Goal: Task Accomplishment & Management: Use online tool/utility

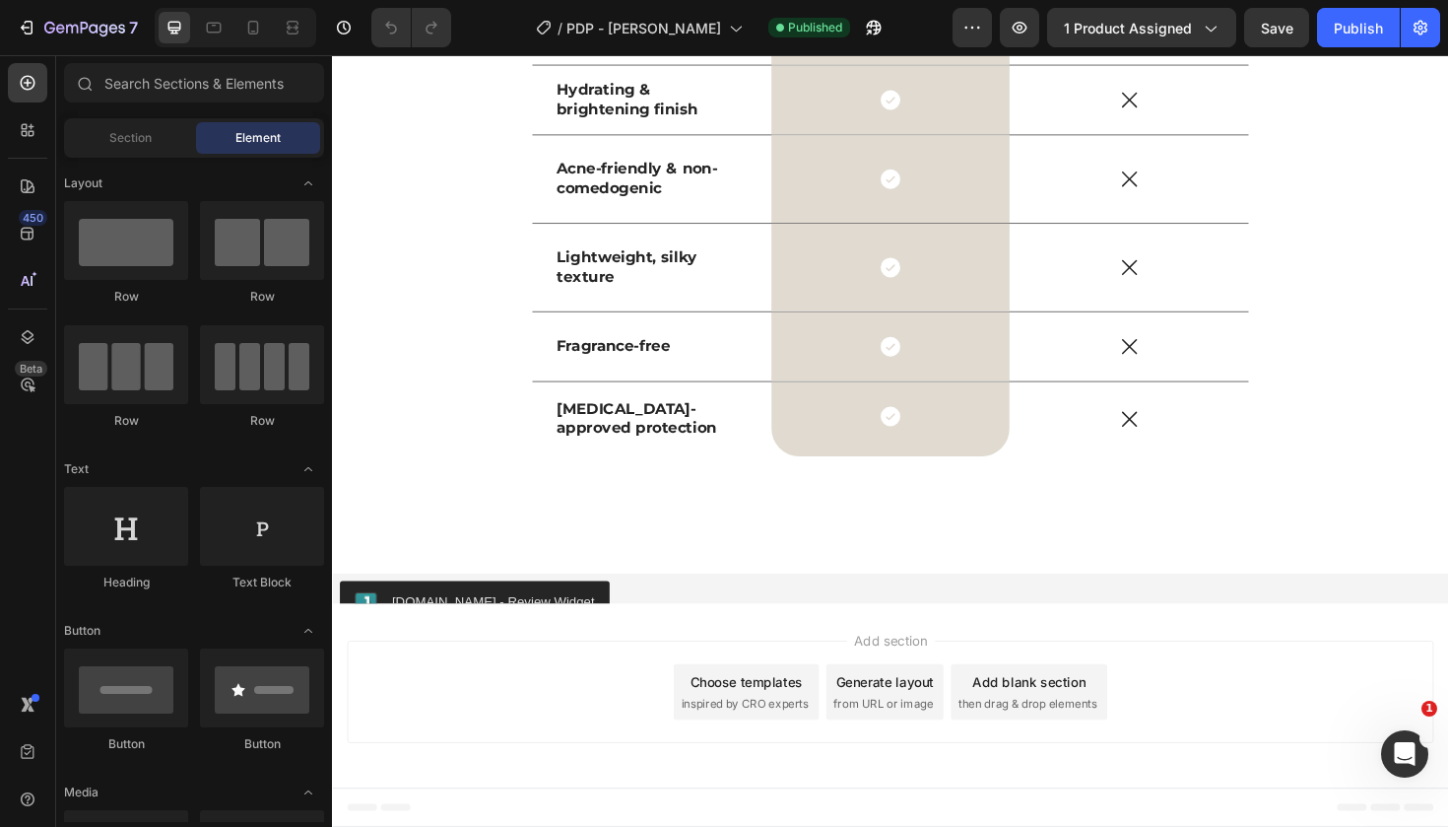
scroll to position [5711, 0]
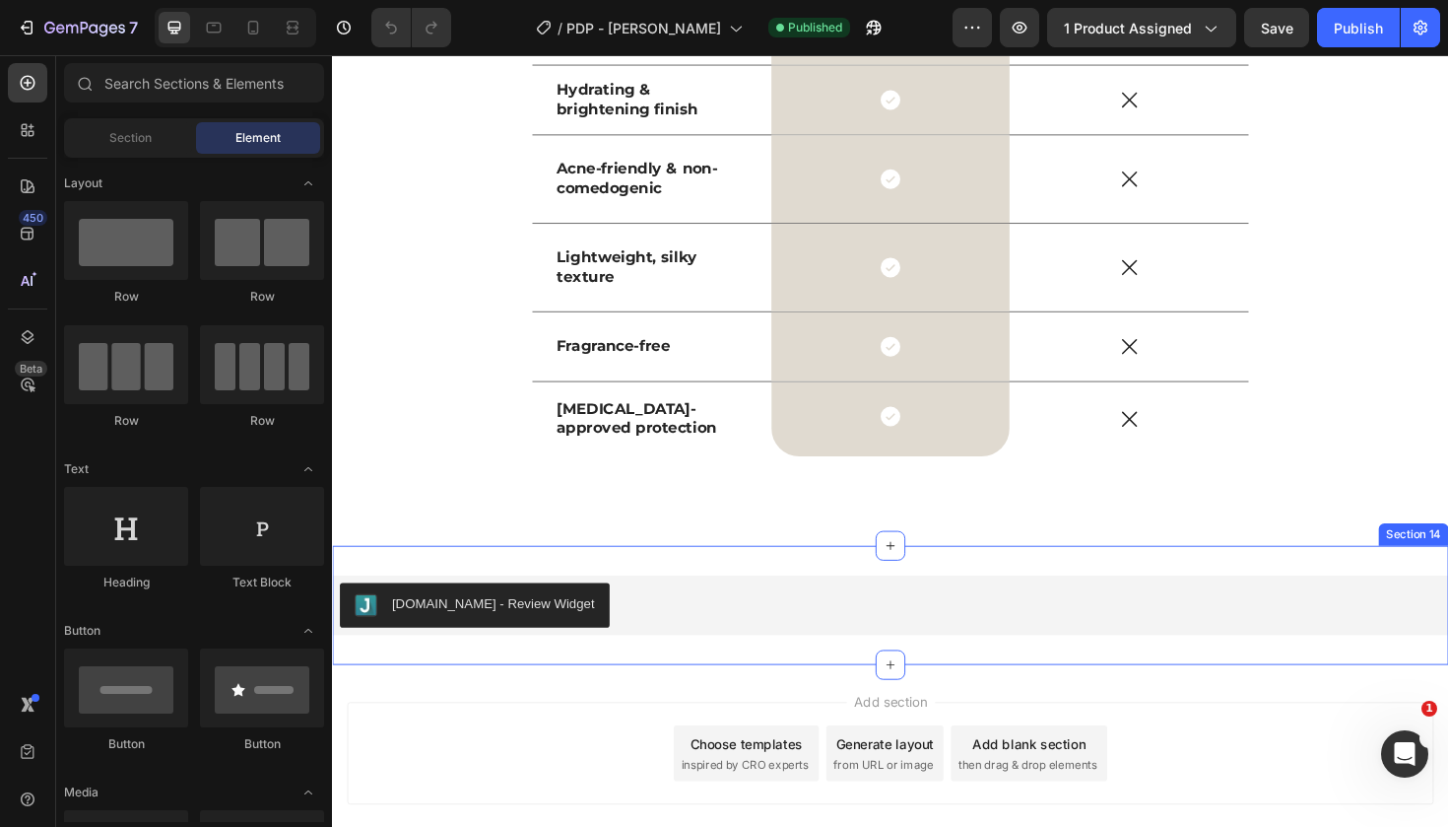
click at [662, 680] on div "[DOMAIN_NAME] - Review Widget [DOMAIN_NAME] Section 14" at bounding box center [923, 637] width 1182 height 126
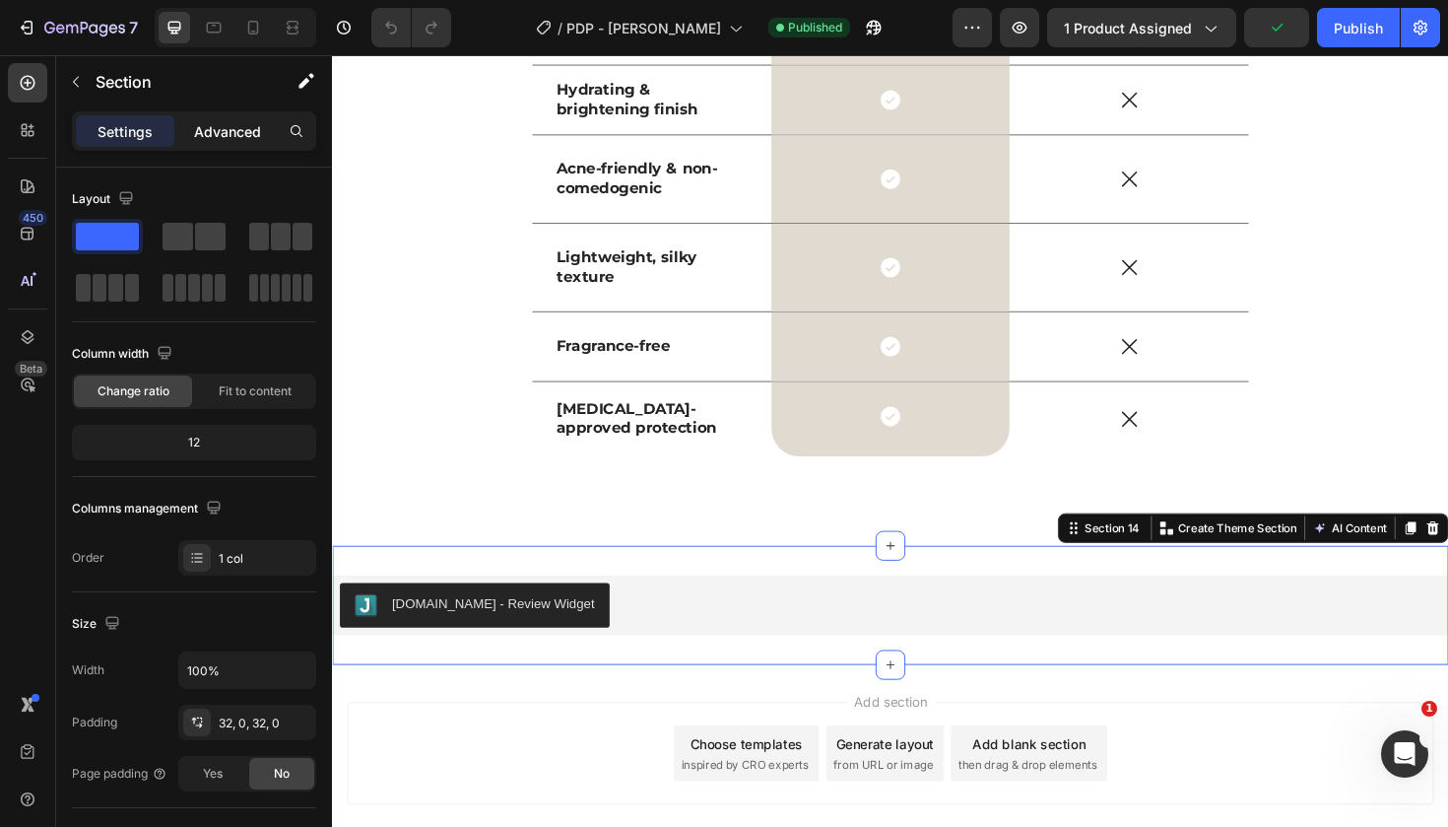
click at [244, 135] on p "Advanced" at bounding box center [227, 131] width 67 height 21
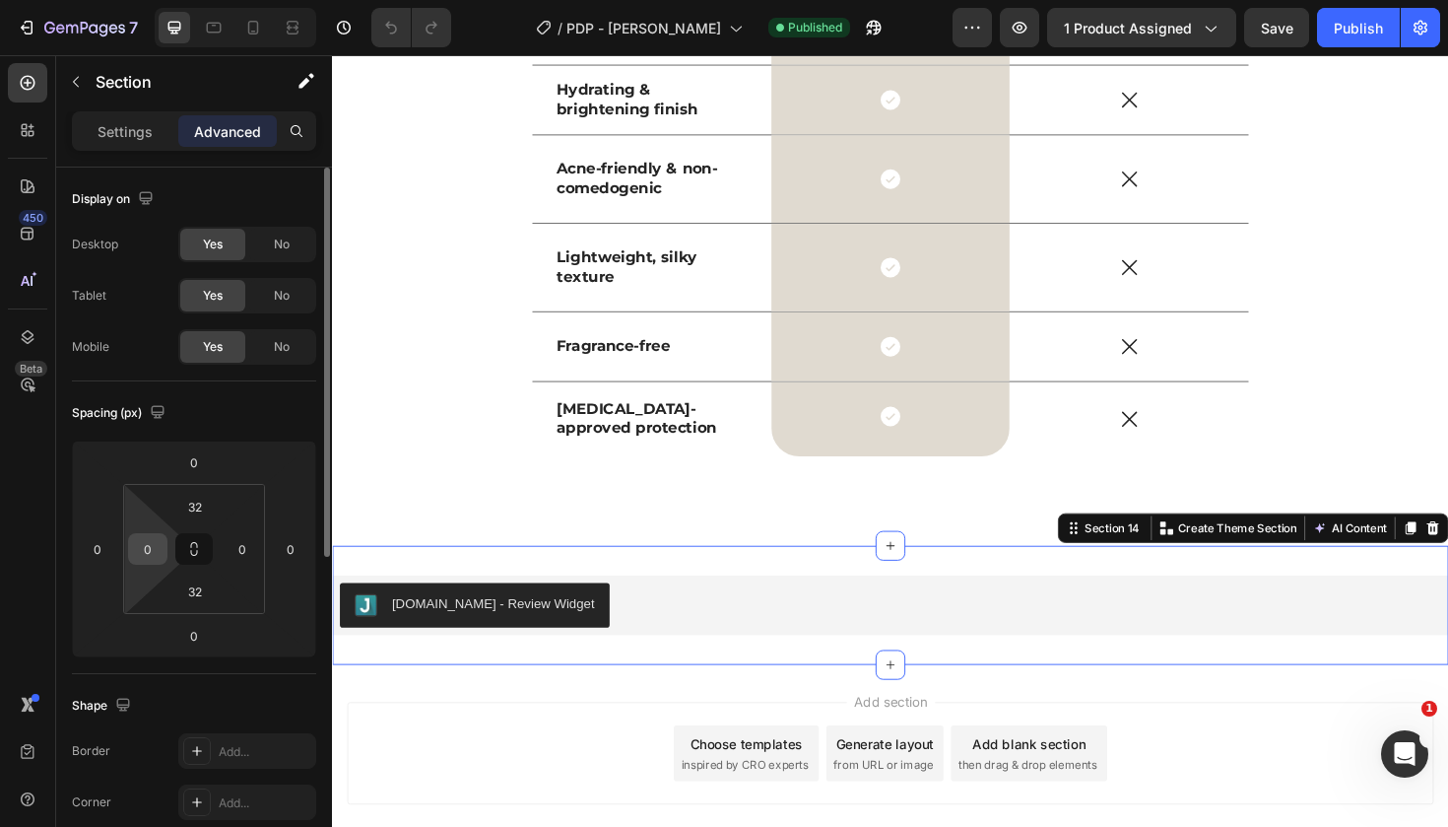
click at [154, 549] on input "0" at bounding box center [148, 549] width 30 height 30
type input "20"
click at [250, 548] on input "0" at bounding box center [243, 549] width 30 height 30
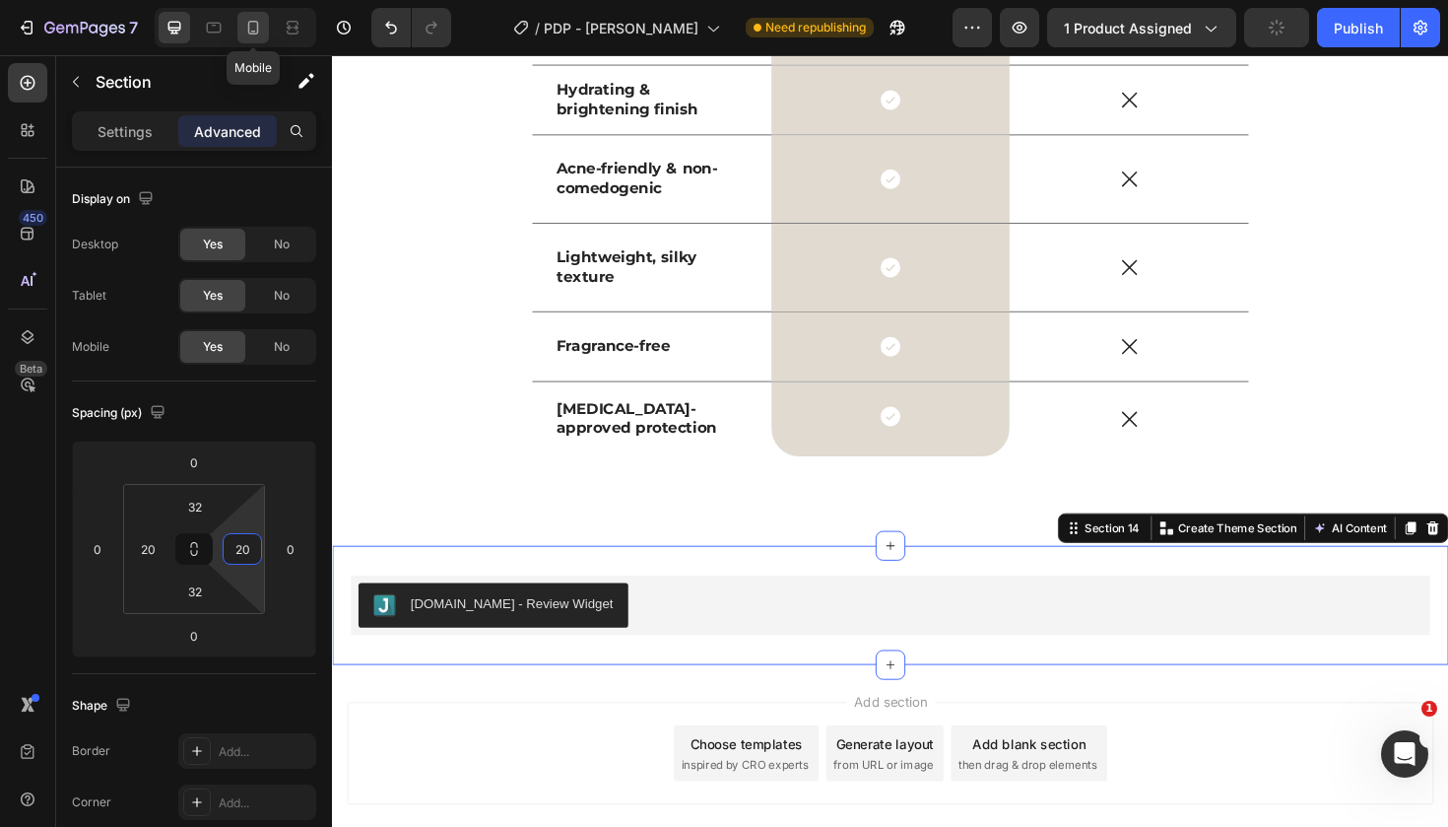
type input "20"
click at [254, 22] on icon at bounding box center [253, 28] width 11 height 14
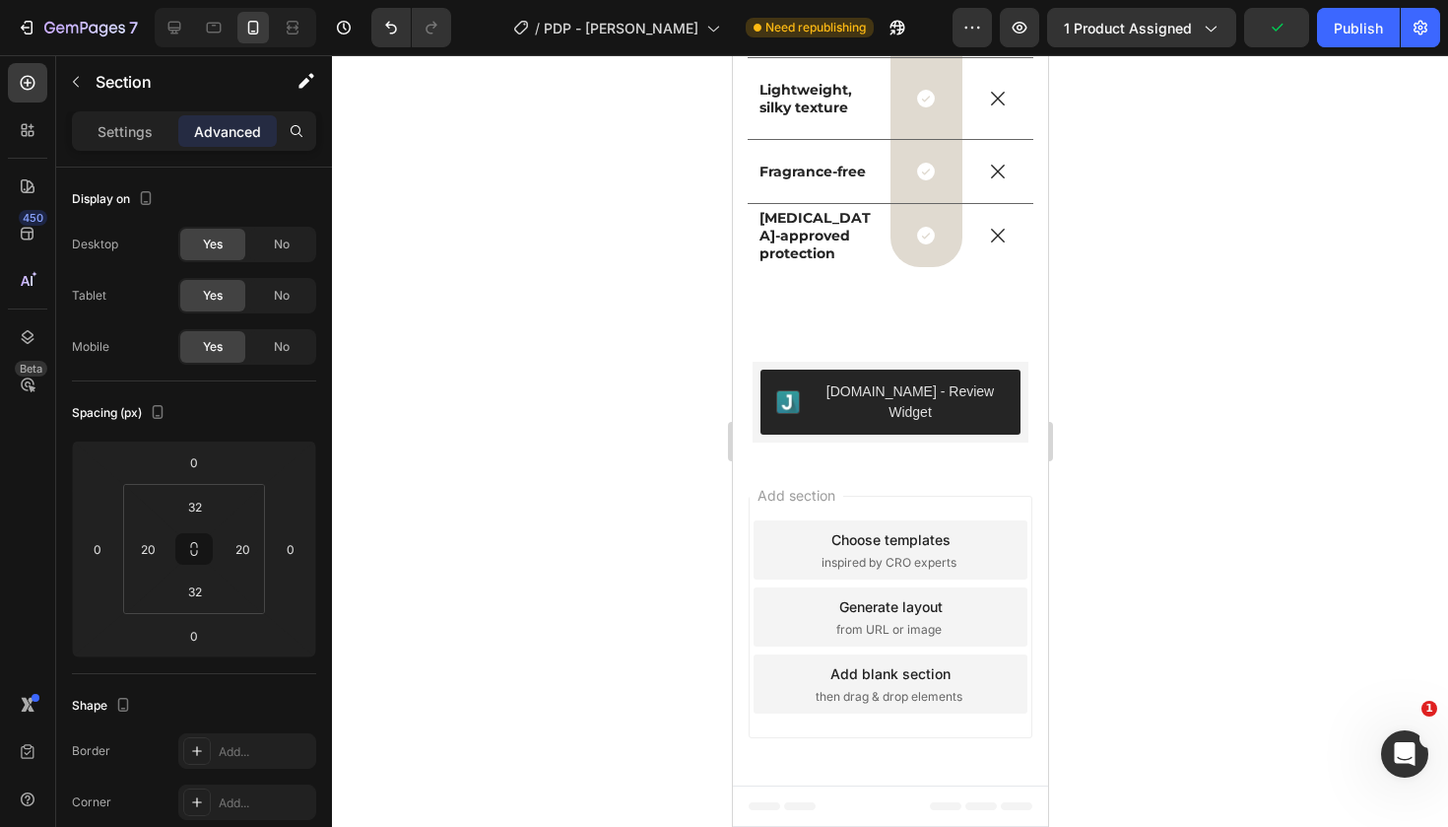
scroll to position [7018, 0]
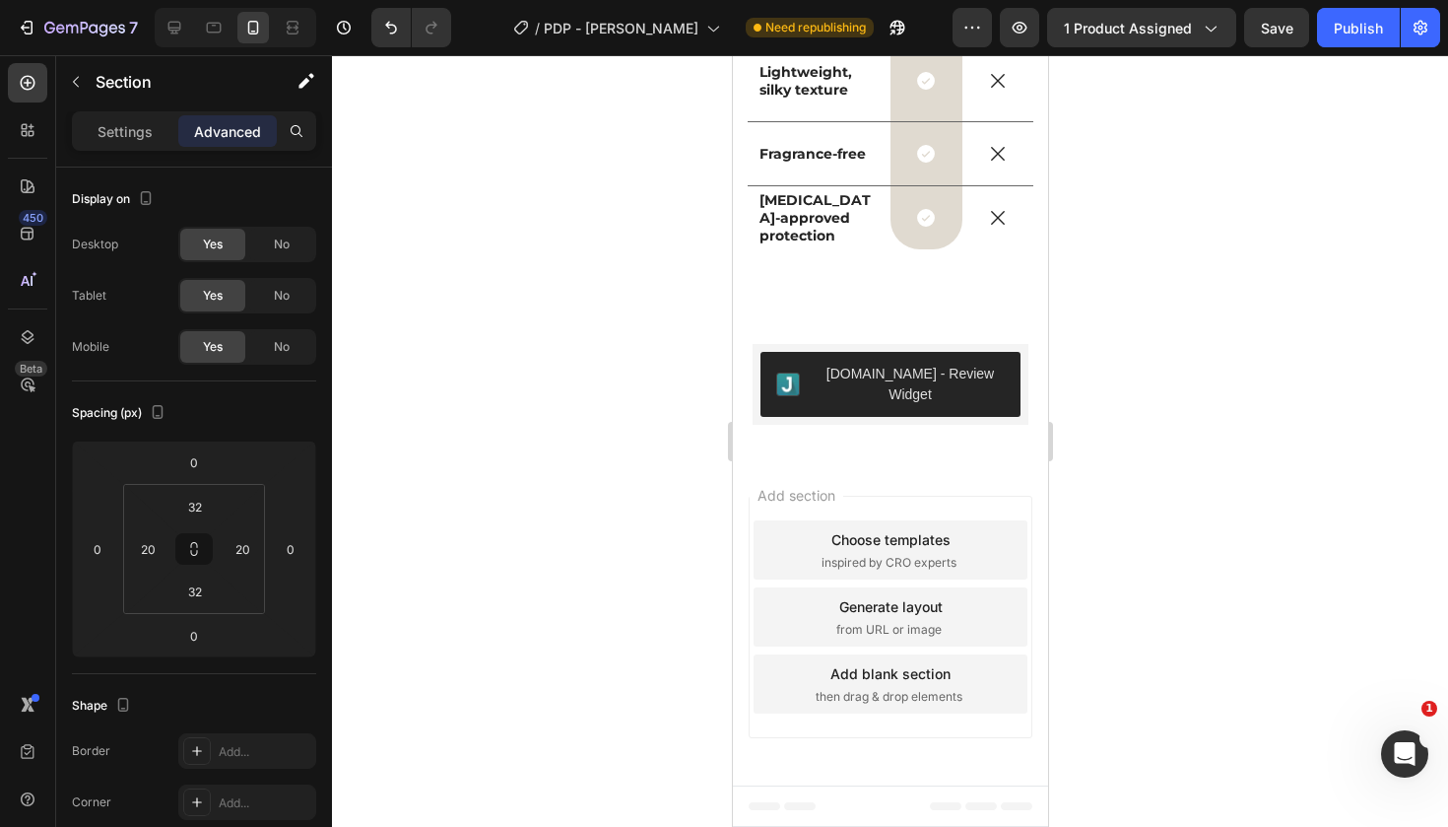
click at [744, 386] on div "[DOMAIN_NAME] - Review Widget [DOMAIN_NAME] Section 14" at bounding box center [889, 384] width 315 height 144
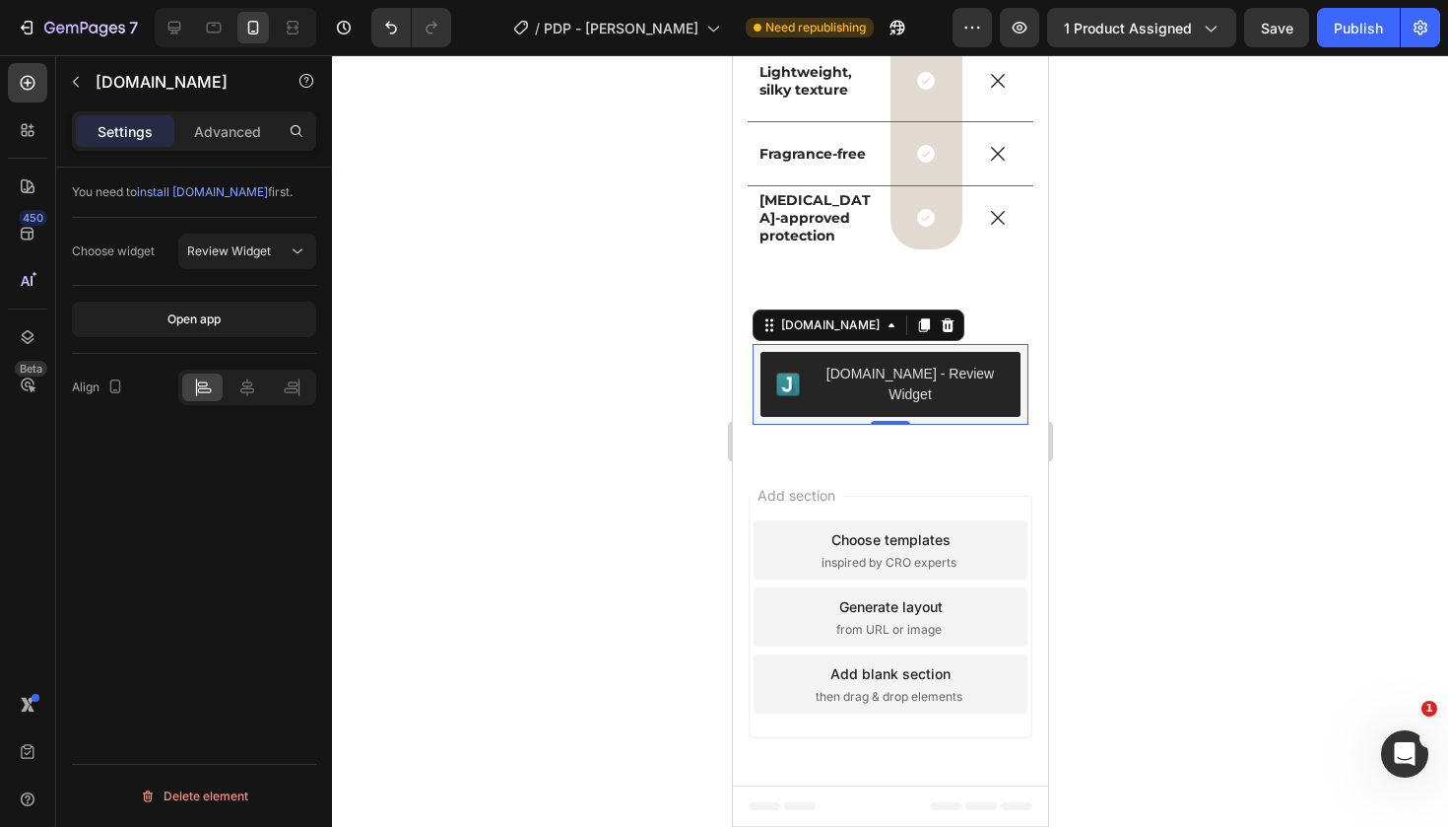
click at [822, 341] on div "[DOMAIN_NAME]" at bounding box center [858, 325] width 212 height 32
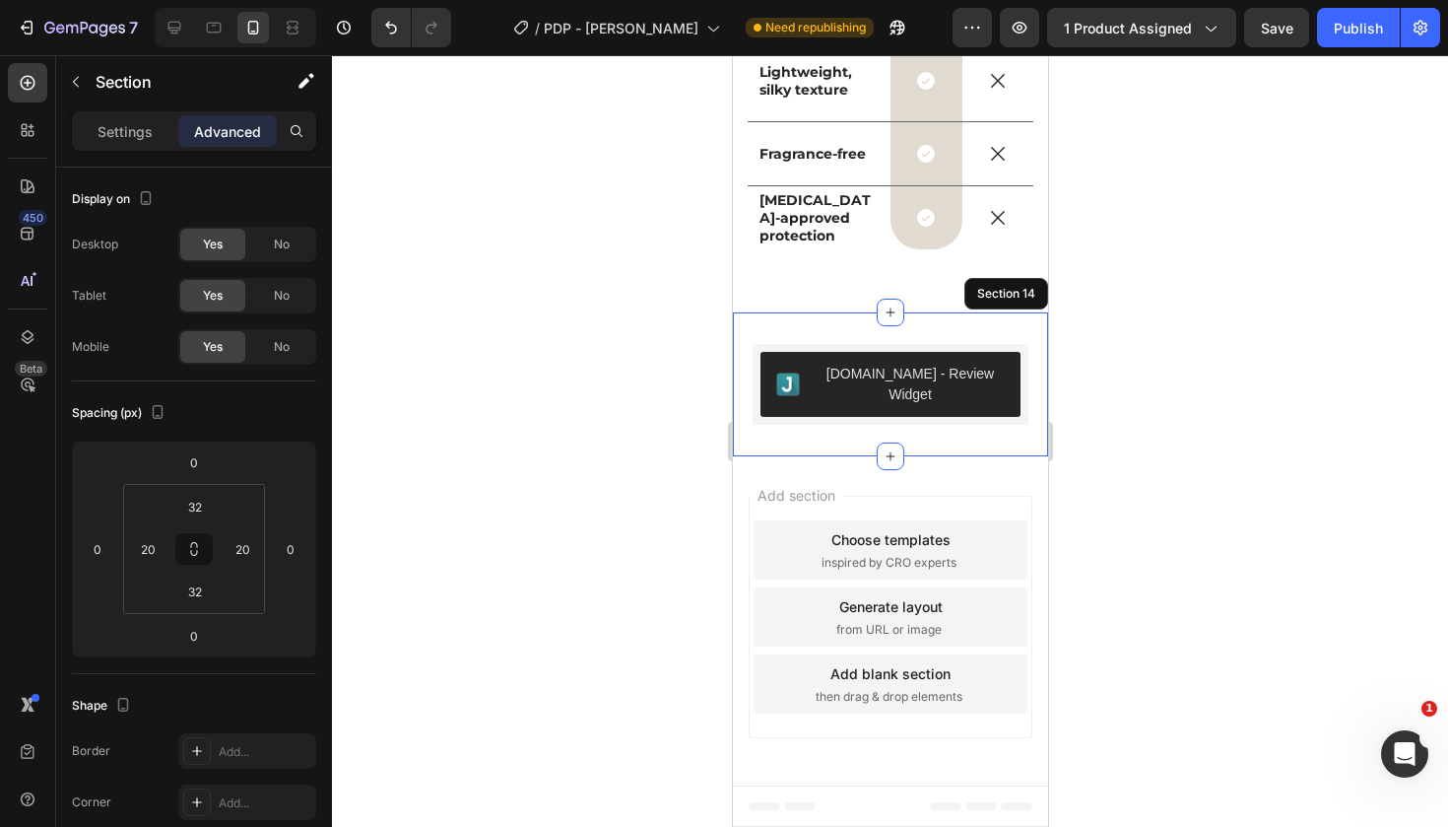
click at [744, 342] on div "[DOMAIN_NAME] - Review Widget [DOMAIN_NAME] 0 Section 14" at bounding box center [889, 384] width 315 height 144
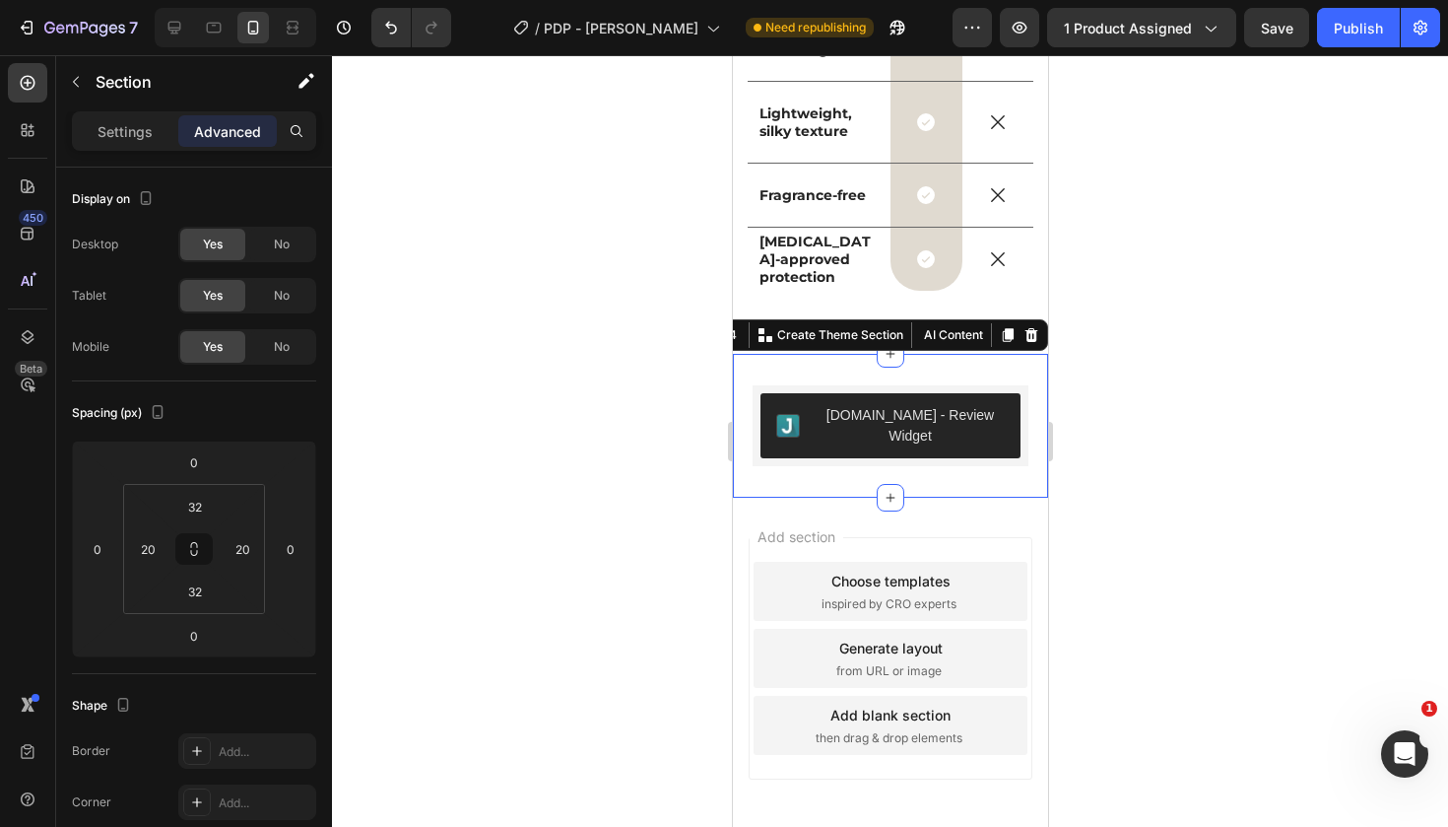
scroll to position [6938, 0]
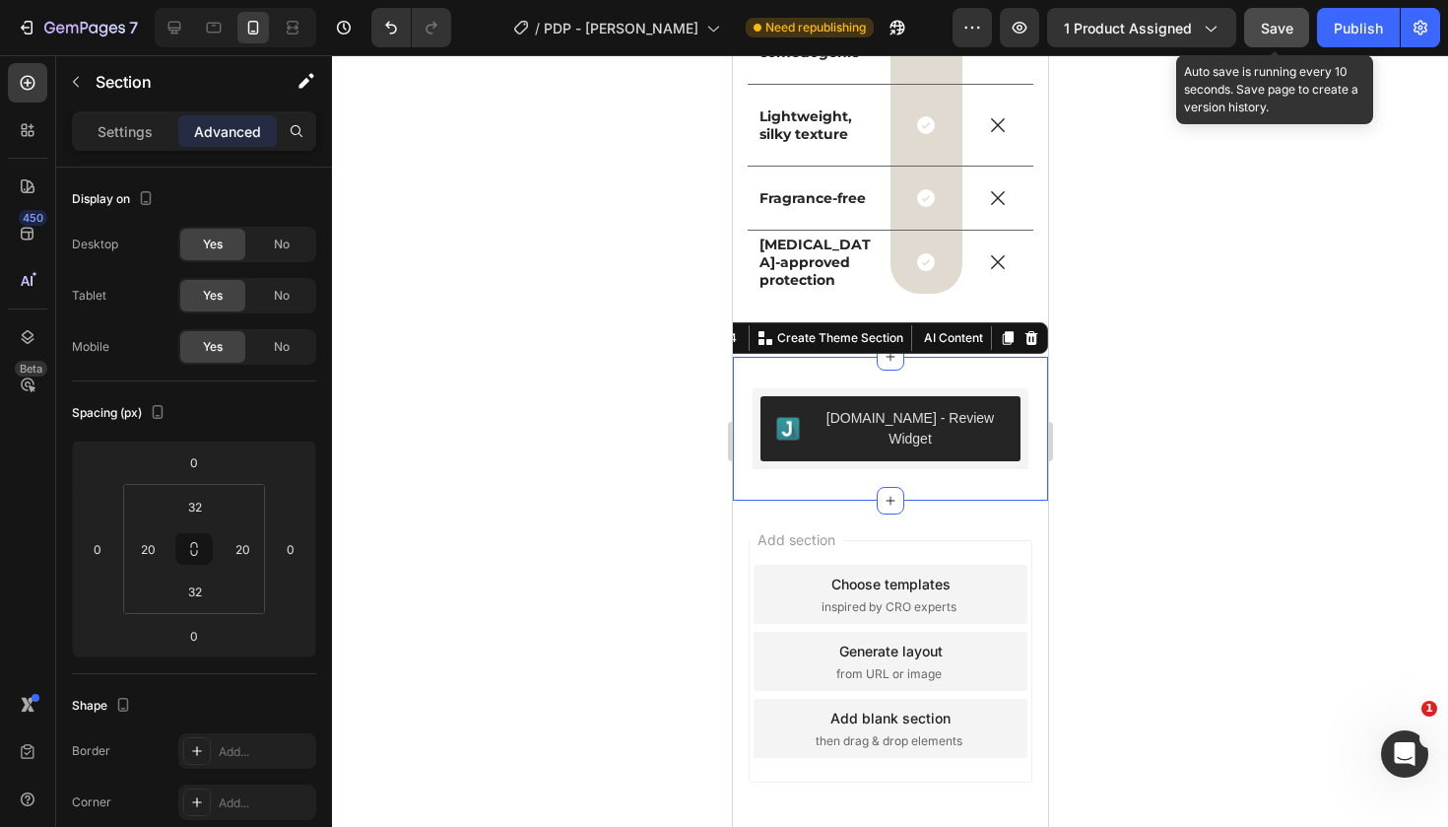
click at [1279, 28] on span "Save" at bounding box center [1277, 28] width 33 height 17
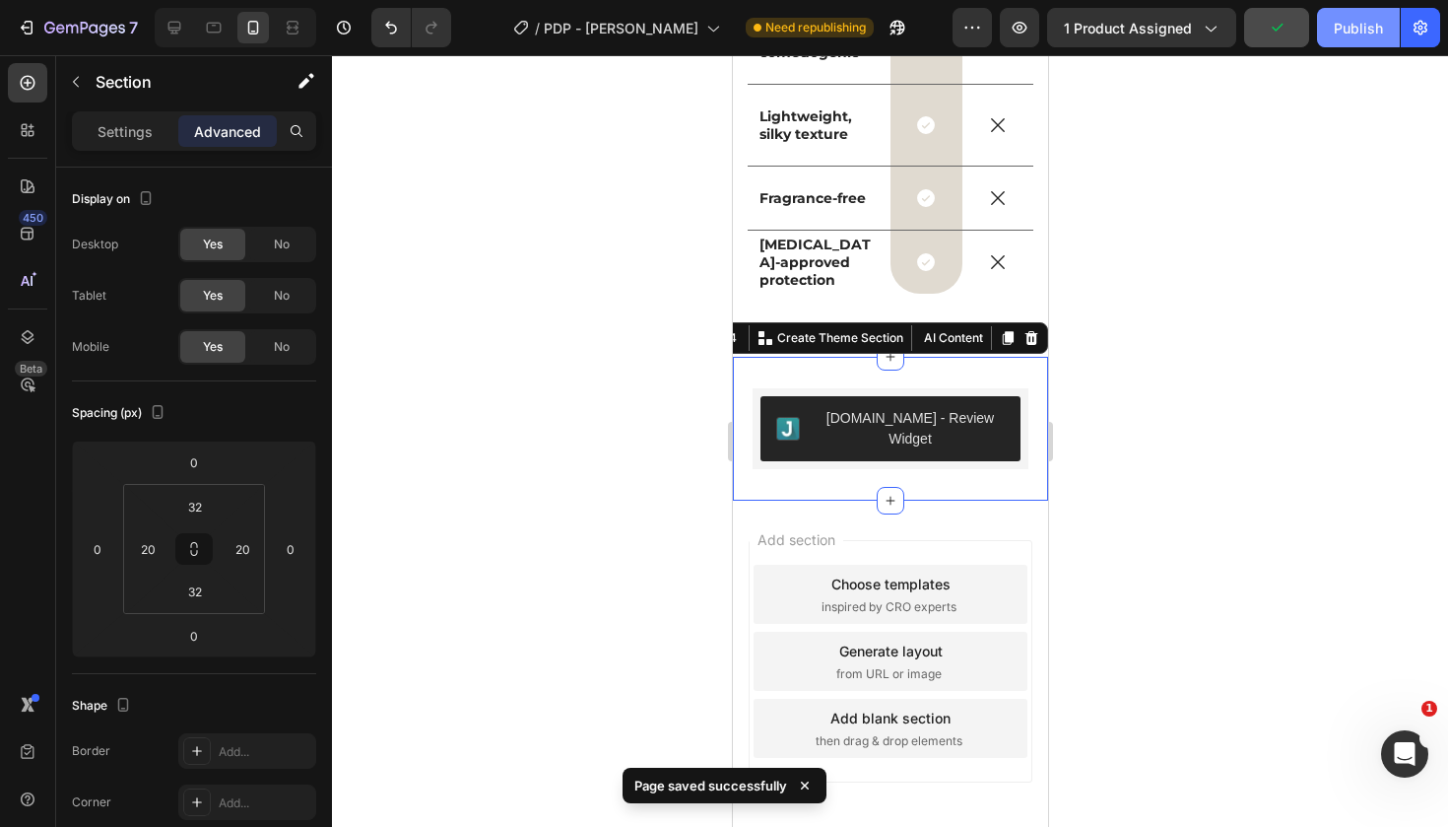
click at [1367, 32] on div "Publish" at bounding box center [1358, 28] width 49 height 21
